Goal: Find specific page/section: Find specific page/section

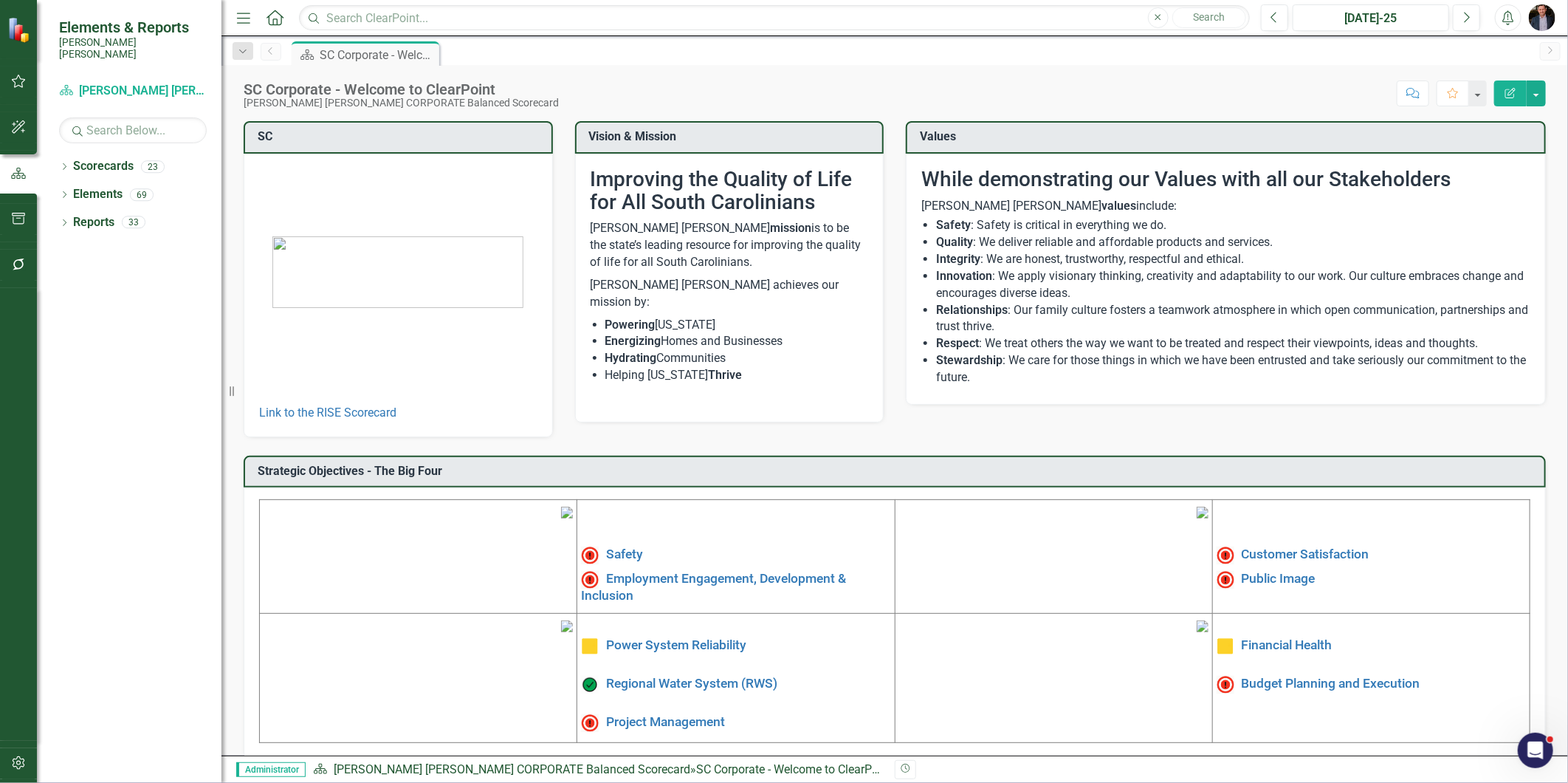
drag, startPoint x: 394, startPoint y: 350, endPoint x: 1518, endPoint y: 249, distance: 1128.5
drag, startPoint x: 1518, startPoint y: 249, endPoint x: 1537, endPoint y: 254, distance: 19.6
drag, startPoint x: 1537, startPoint y: 254, endPoint x: 1554, endPoint y: 265, distance: 20.2
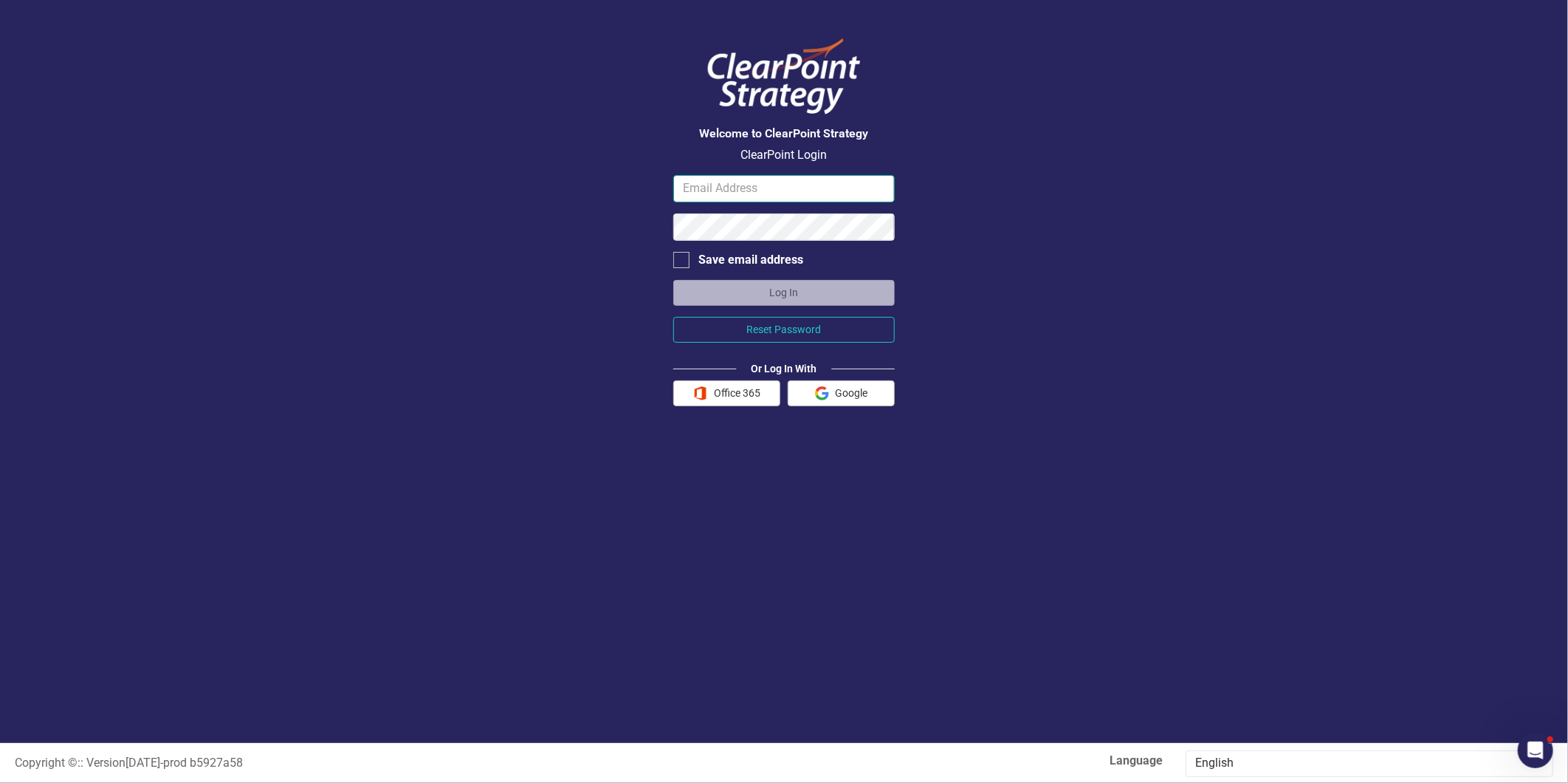
type input "chris.amodeo@santeecooper.com"
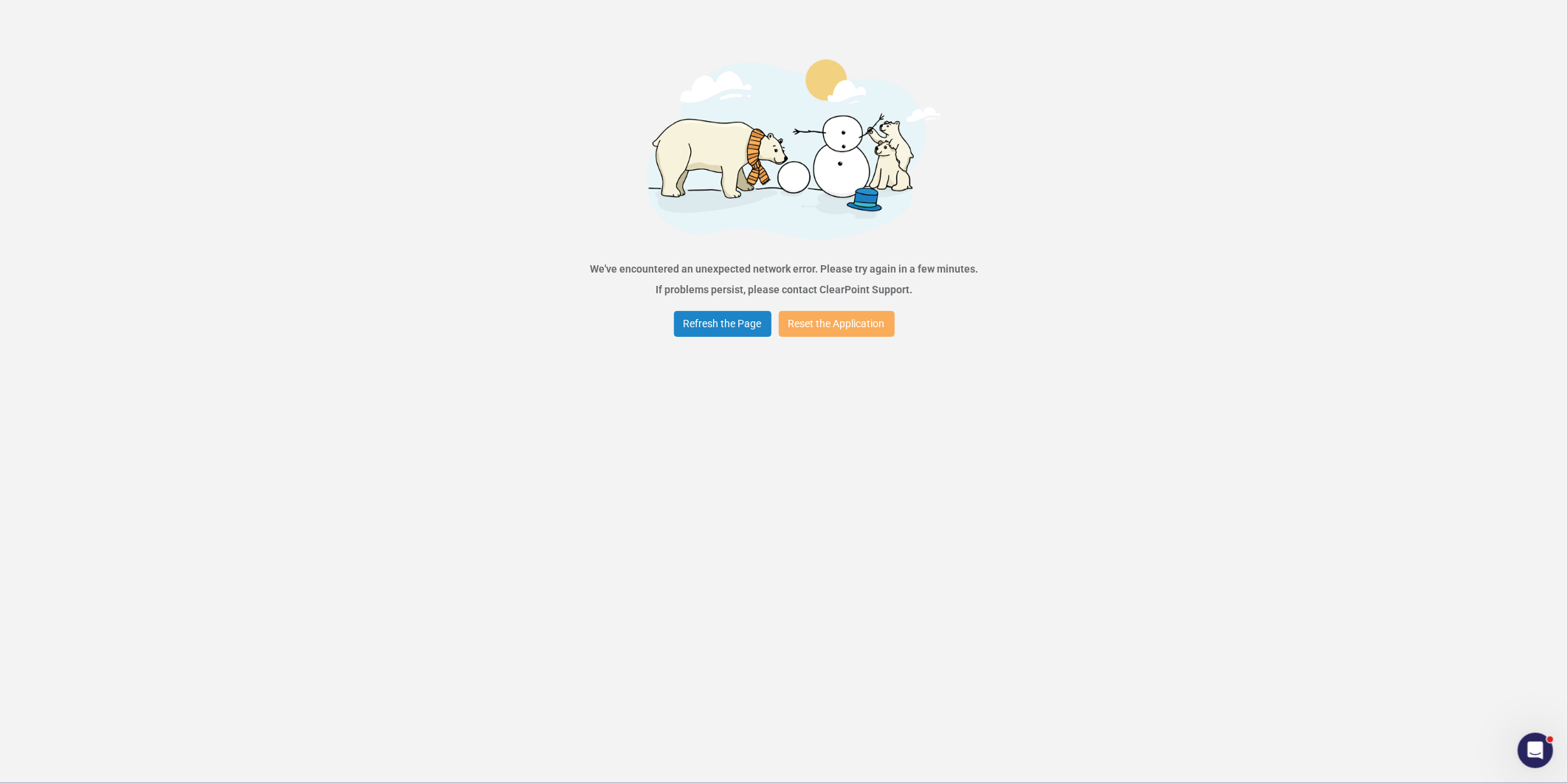
drag, startPoint x: 1523, startPoint y: 229, endPoint x: 1108, endPoint y: 239, distance: 415.1
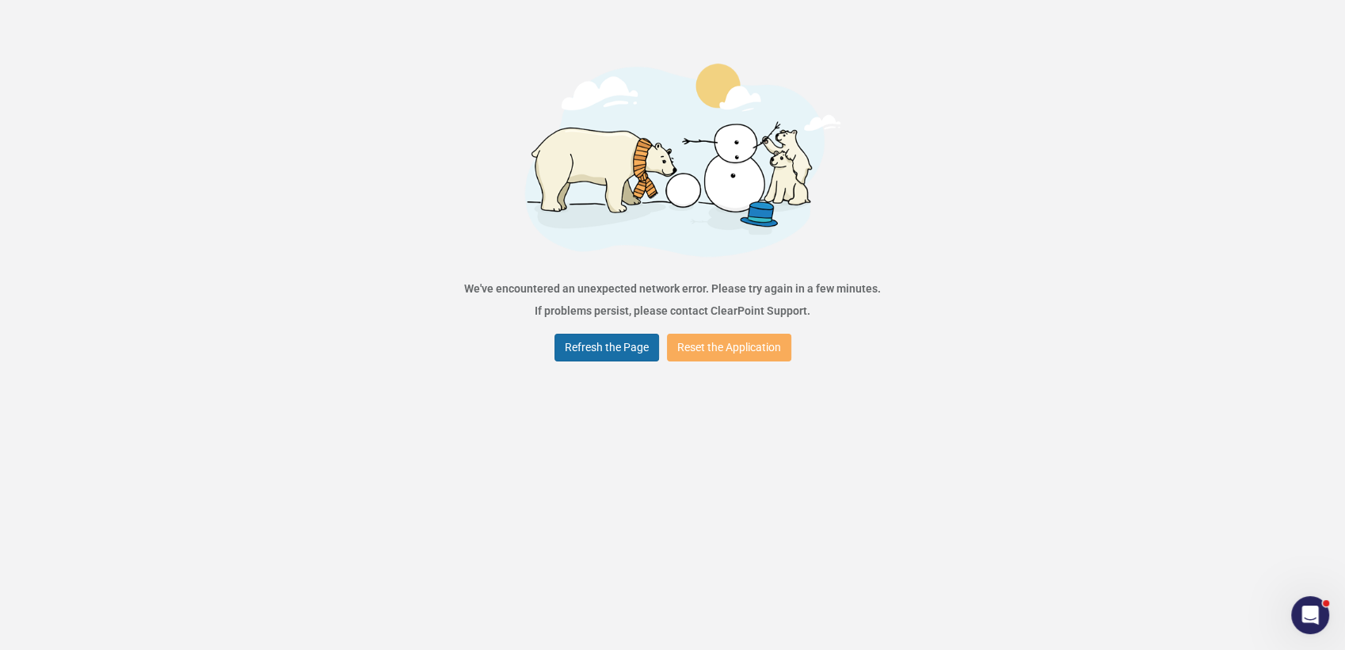
click at [617, 345] on button "Refresh the Page" at bounding box center [607, 348] width 105 height 28
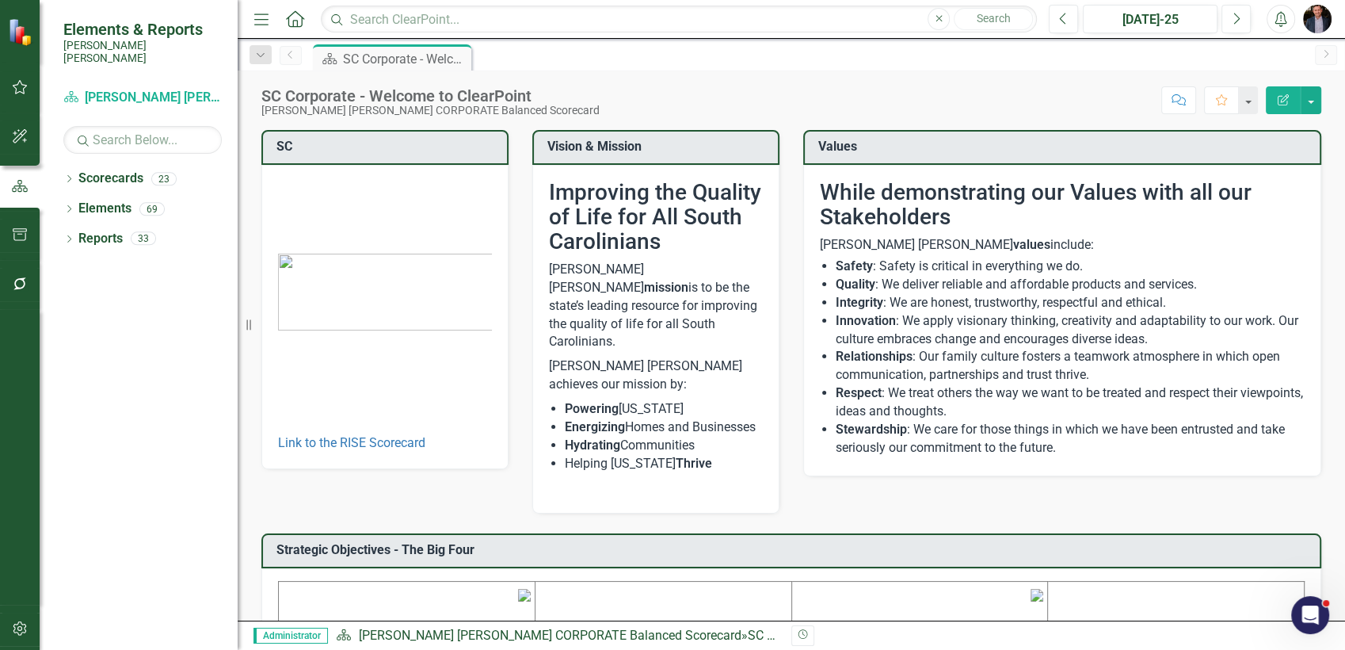
click at [22, 292] on button "button" at bounding box center [20, 284] width 36 height 33
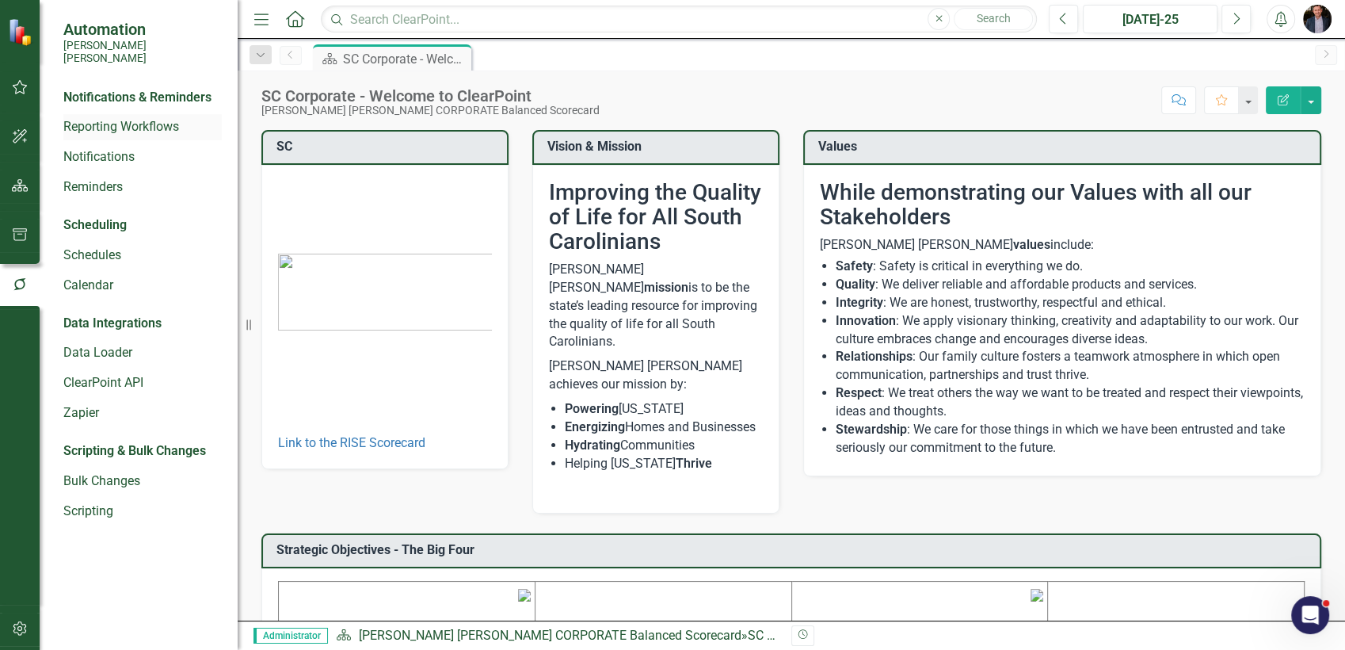
click at [124, 118] on link "Reporting Workflows" at bounding box center [142, 127] width 158 height 18
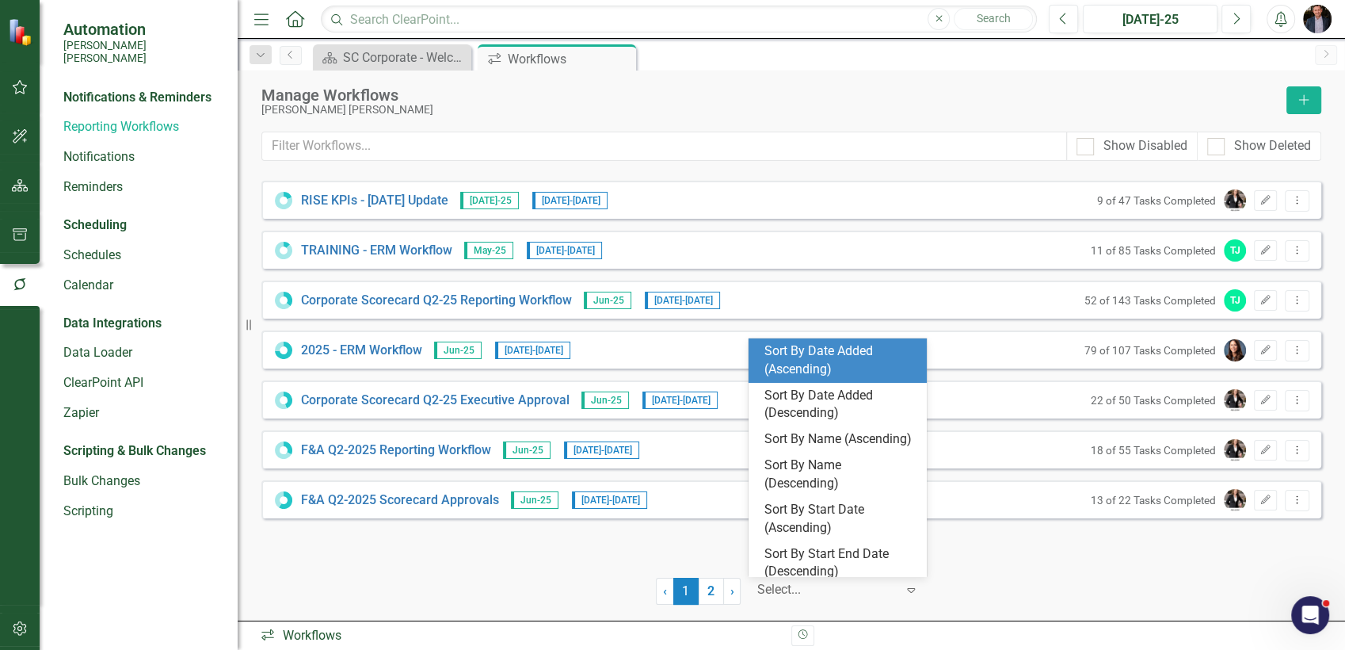
click at [879, 579] on div at bounding box center [826, 589] width 139 height 21
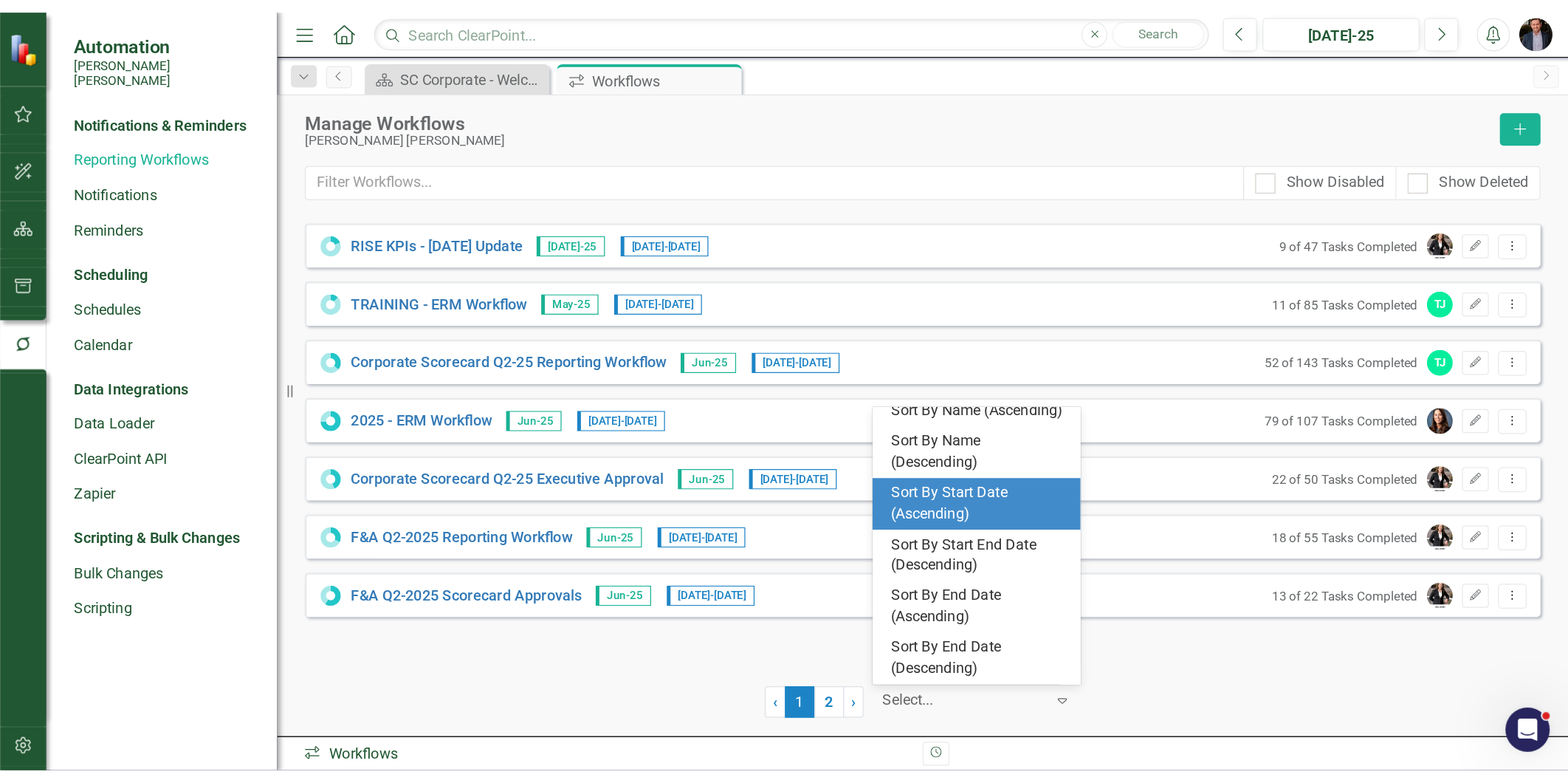
scroll to position [106, 0]
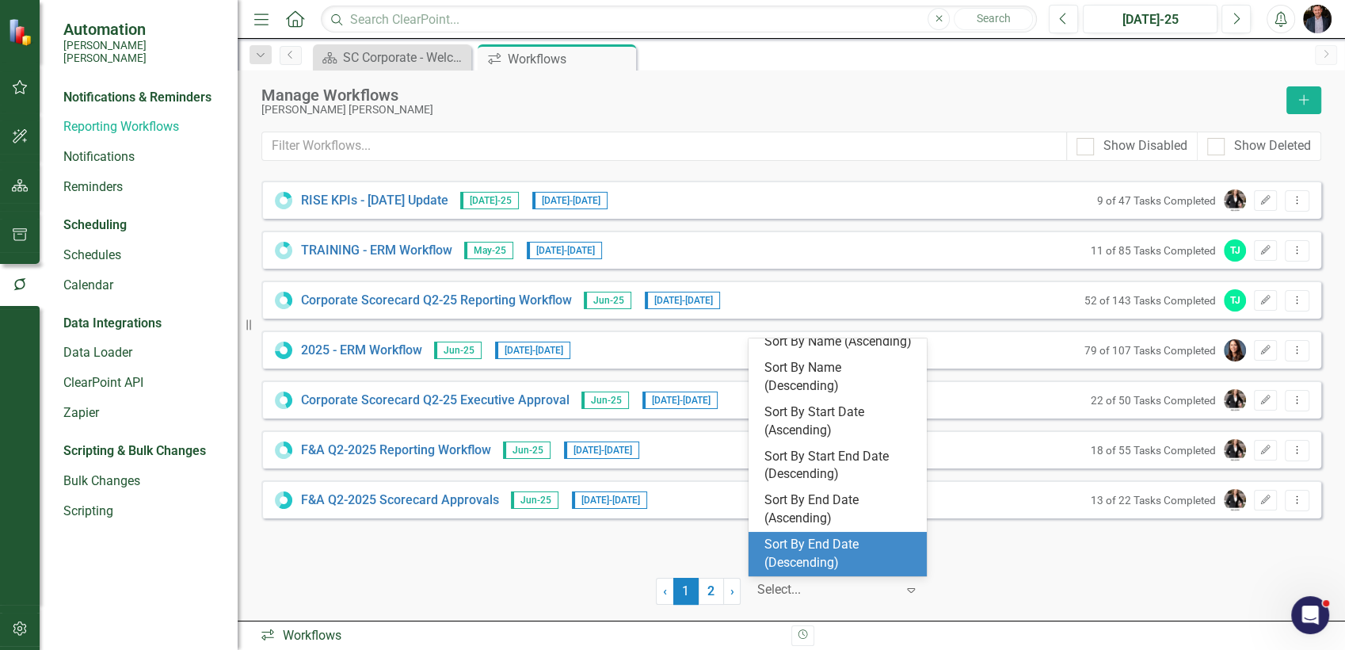
click at [869, 552] on div "Sort By End Date (Descending)" at bounding box center [841, 554] width 153 height 36
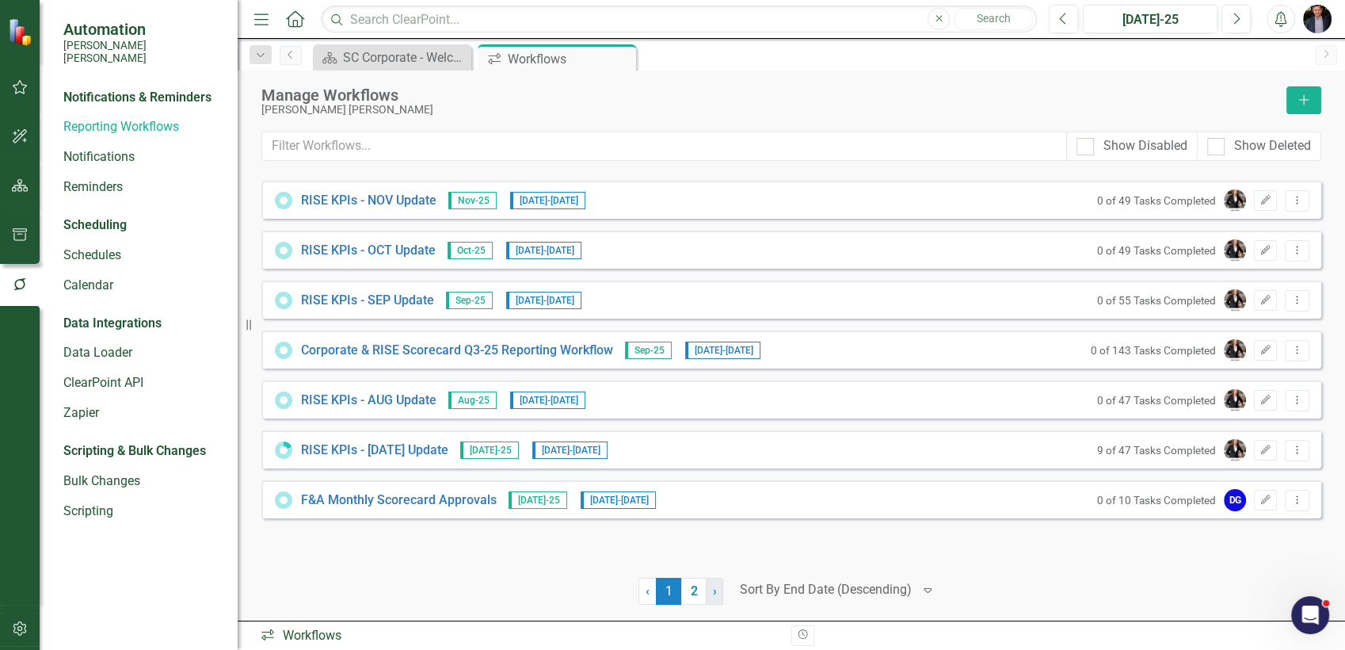
click at [711, 592] on link "› Next" at bounding box center [714, 591] width 17 height 27
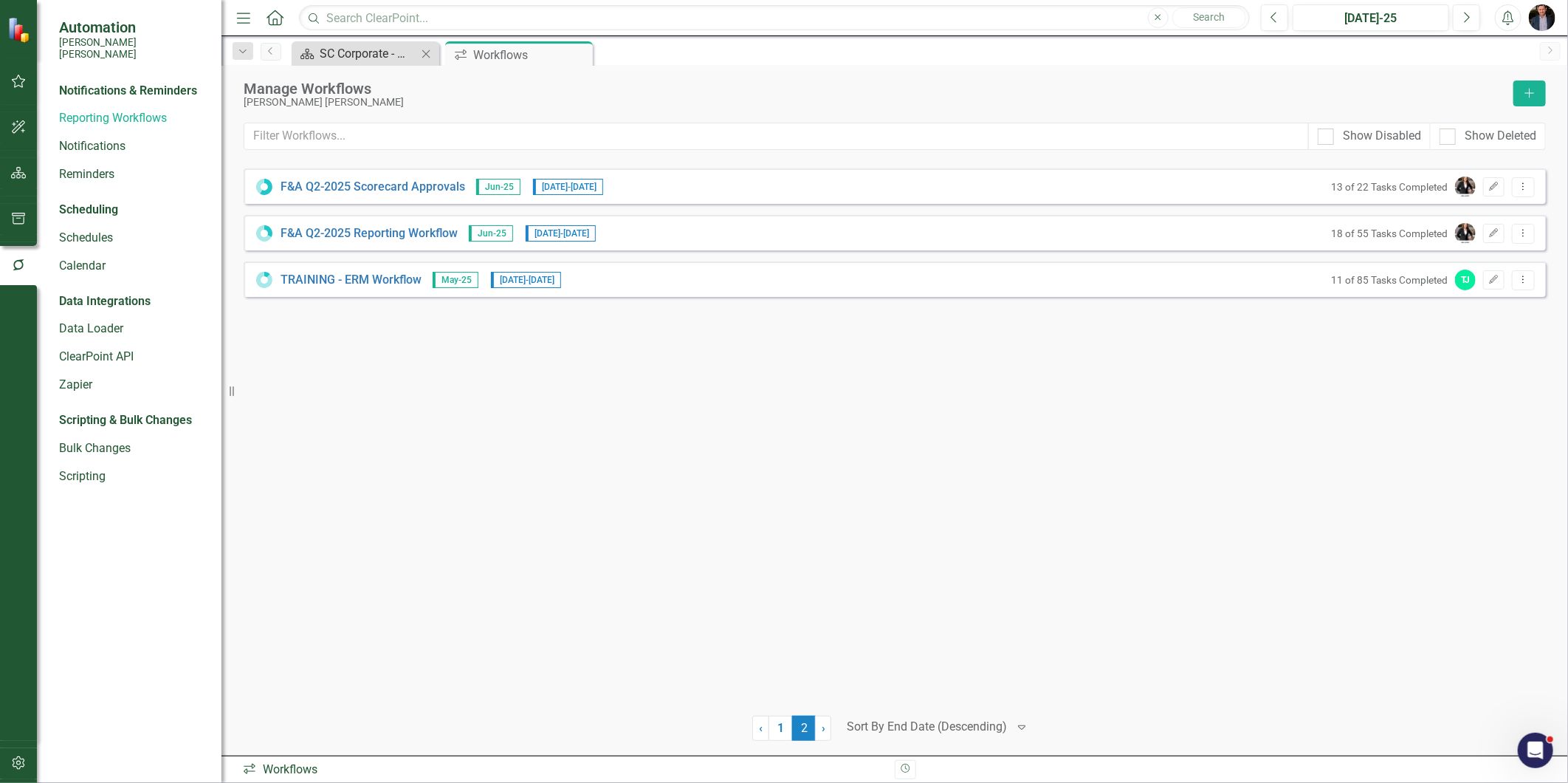
click at [360, 56] on div "SC Corporate - Welcome to ClearPoint" at bounding box center [368, 54] width 98 height 19
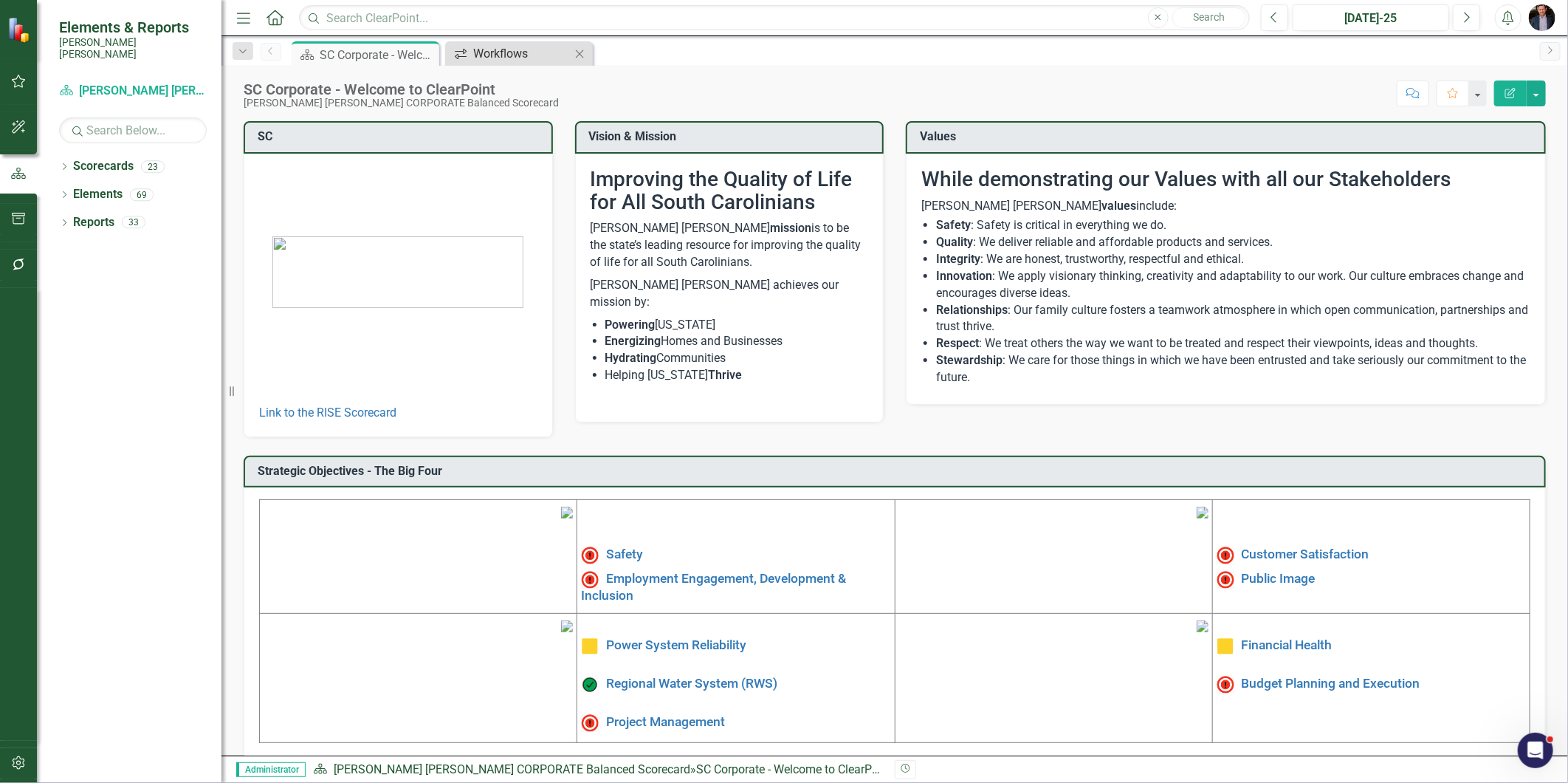
click at [544, 56] on div "Workflows" at bounding box center [522, 54] width 98 height 19
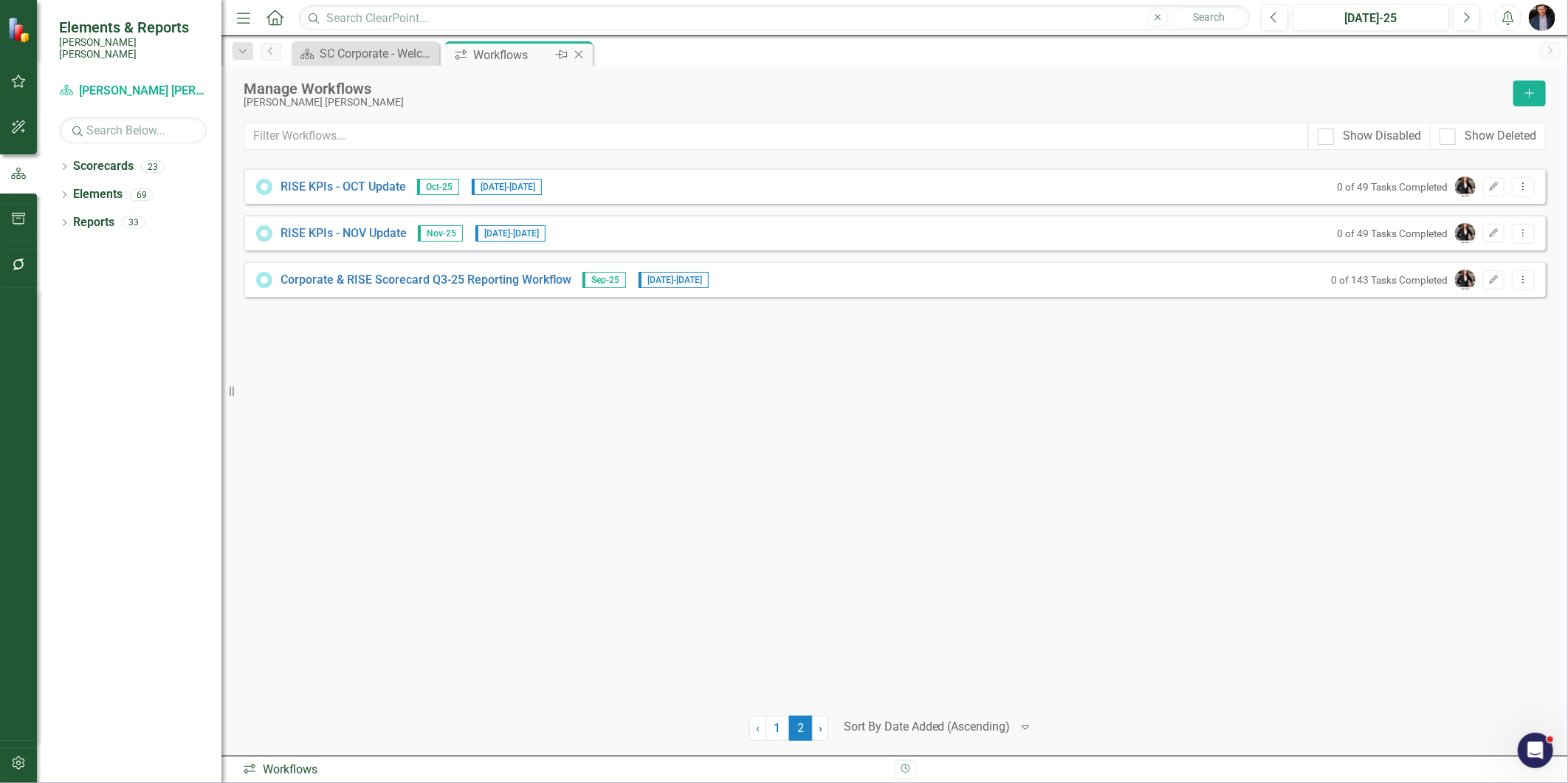
click at [573, 53] on icon "Close" at bounding box center [579, 54] width 15 height 12
